Goal: Check status: Check status

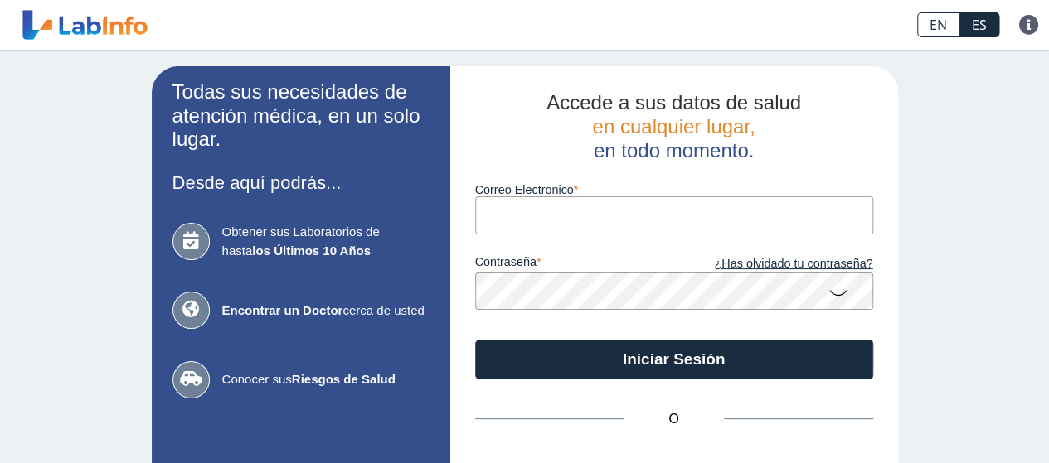
type input "[EMAIL_ADDRESS][DOMAIN_NAME]"
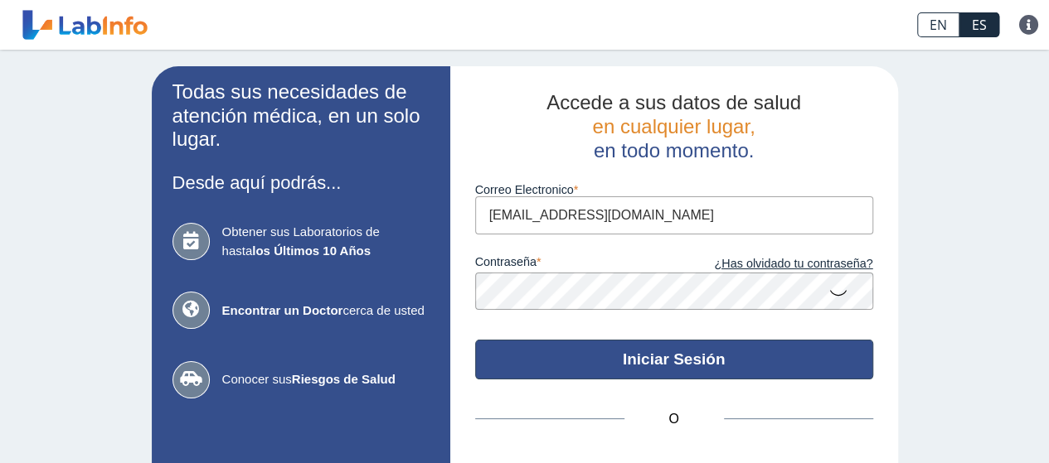
click at [630, 363] on button "Iniciar Sesión" at bounding box center [674, 360] width 398 height 40
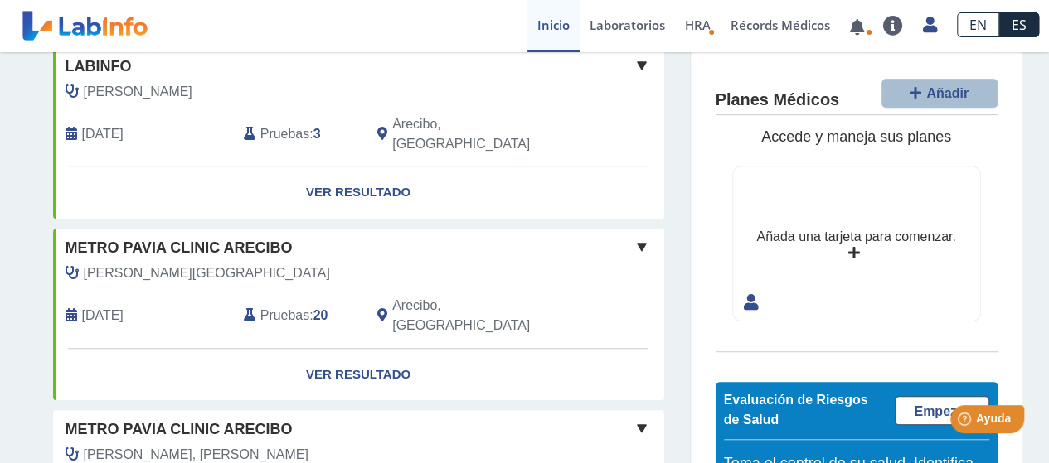
scroll to position [663, 0]
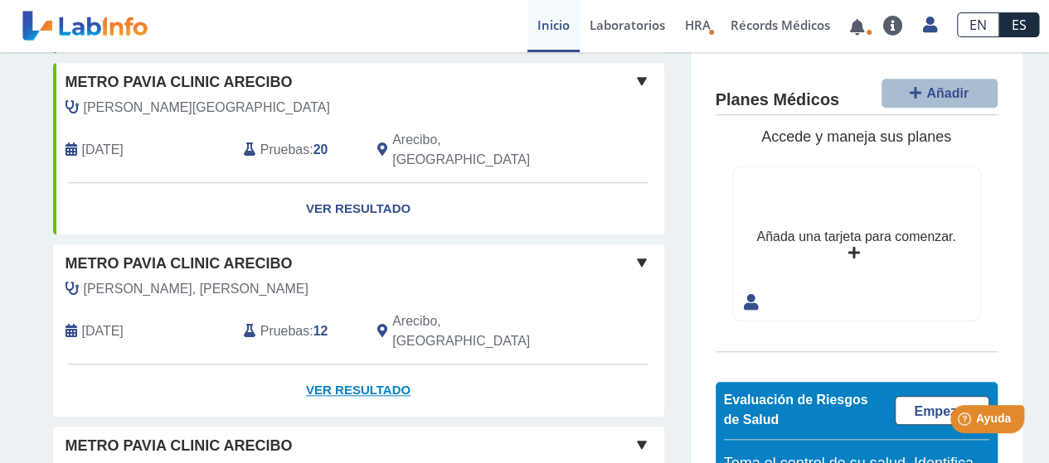
click at [367, 365] on link "Ver Resultado" at bounding box center [358, 391] width 611 height 52
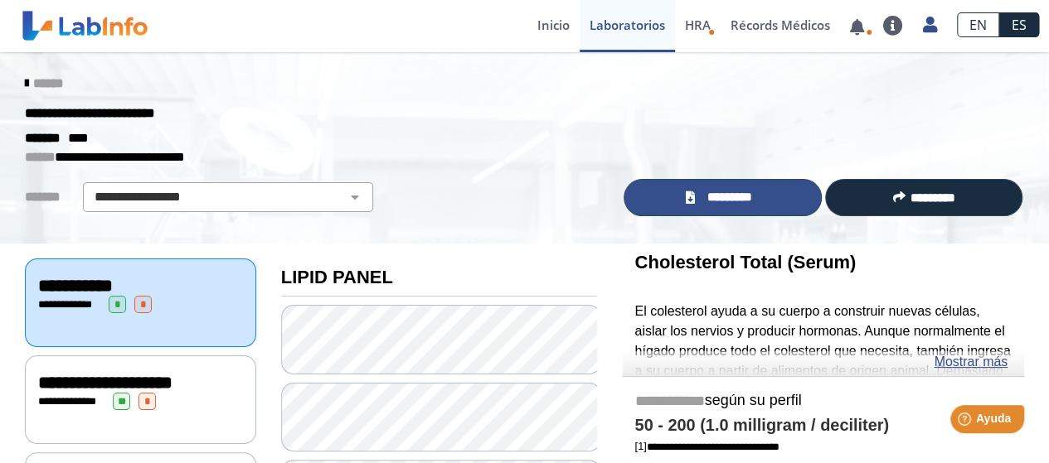
click at [729, 200] on span "*********" at bounding box center [729, 197] width 61 height 19
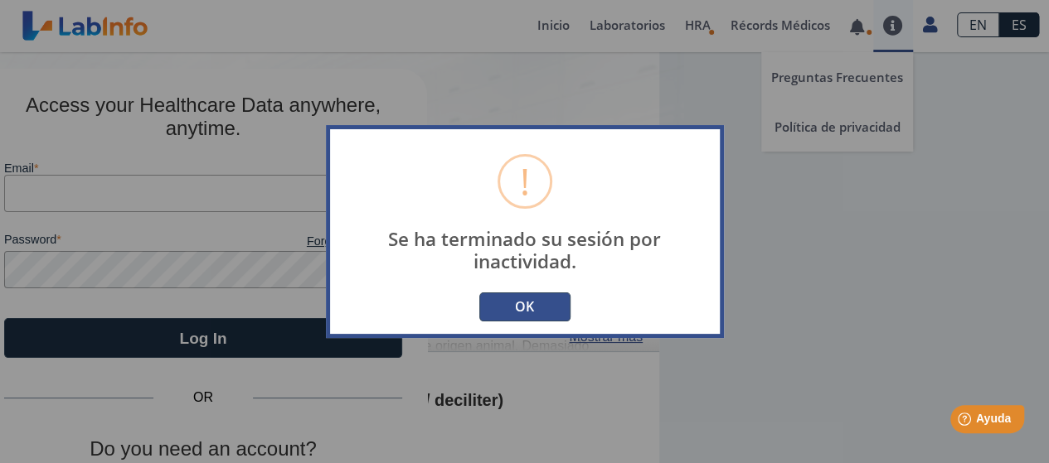
type input "[EMAIL_ADDRESS][DOMAIN_NAME]"
